Goal: Find specific page/section: Find specific page/section

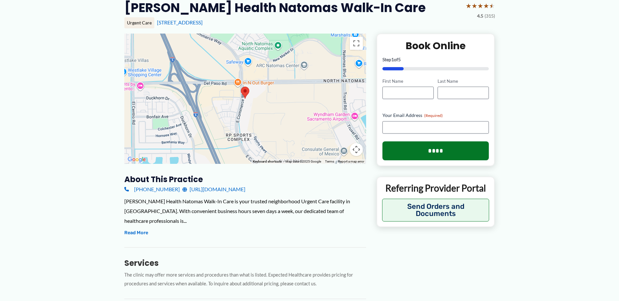
scroll to position [65, 0]
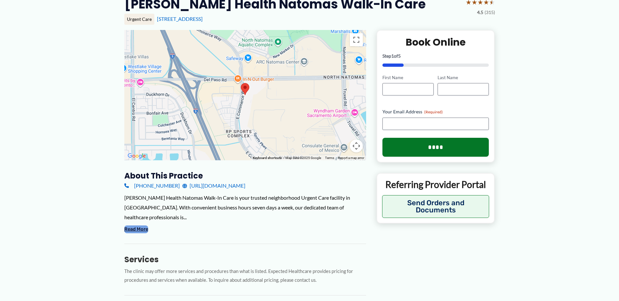
click at [141, 231] on button "Read More" at bounding box center [136, 230] width 24 height 8
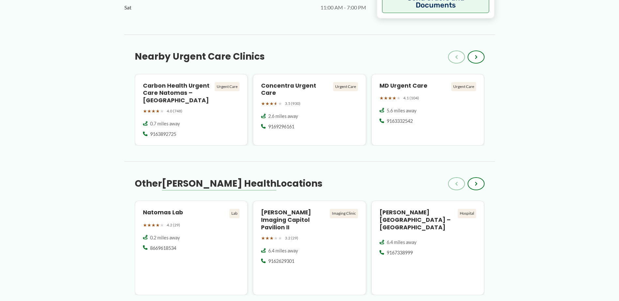
scroll to position [587, 0]
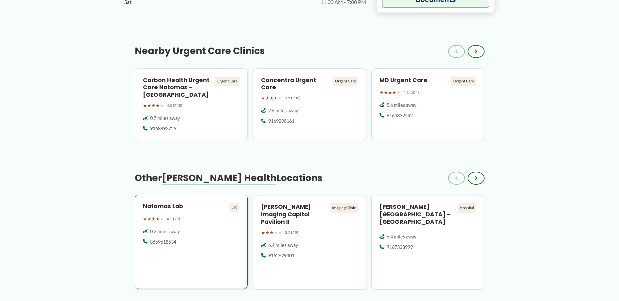
click at [184, 228] on div "Natomas Lab Lab ★ ★ ★ ★ ★ 4.2 (29) 0.2 miles away 8669618534" at bounding box center [191, 242] width 113 height 94
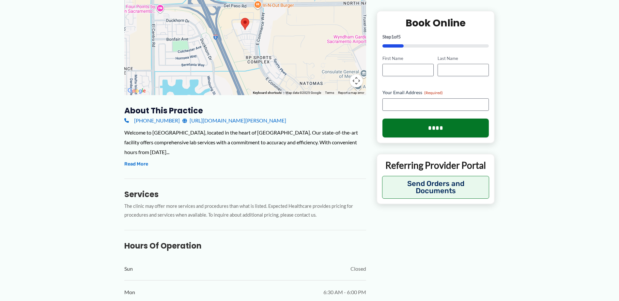
scroll to position [163, 0]
